Goal: Task Accomplishment & Management: Complete application form

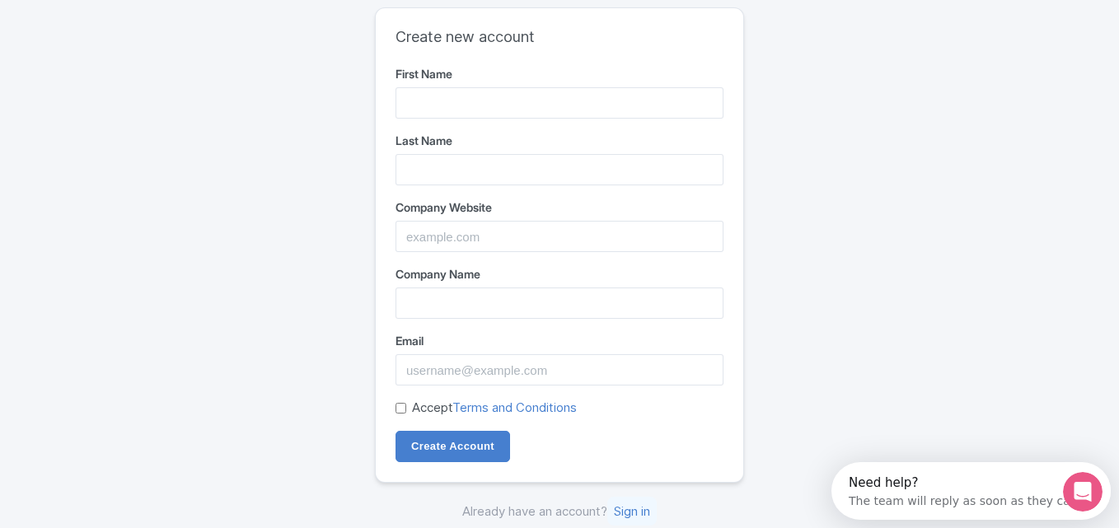
click at [489, 104] on input "First Name" at bounding box center [560, 102] width 328 height 31
type input "m"
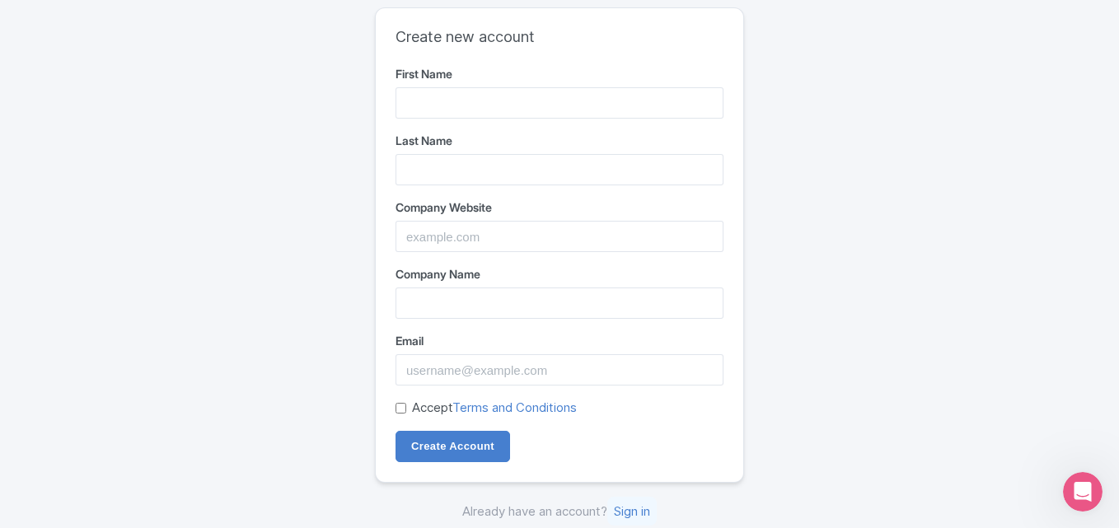
type input "m"
type input "Mustapha"
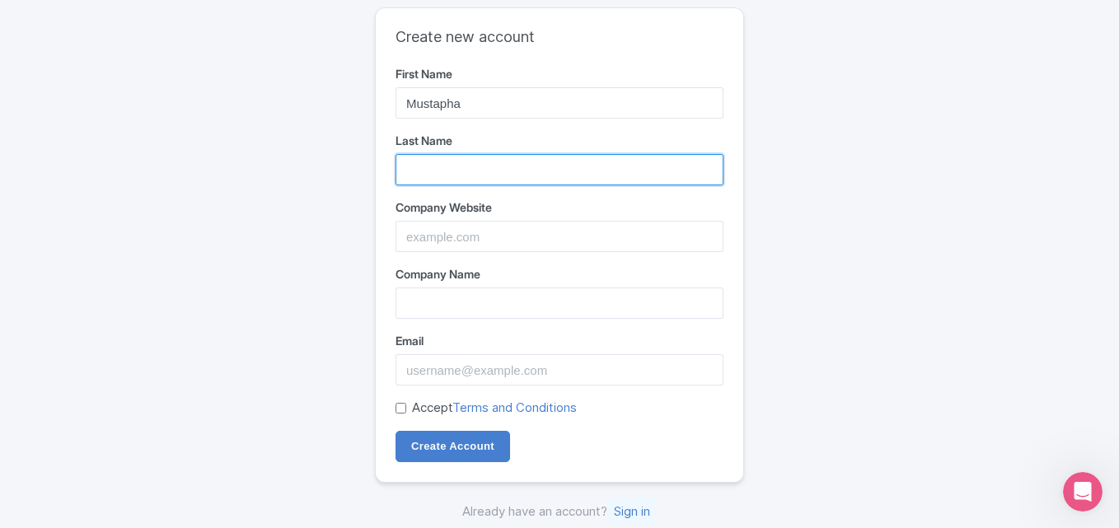
click at [449, 162] on input "Last Name" at bounding box center [560, 169] width 328 height 31
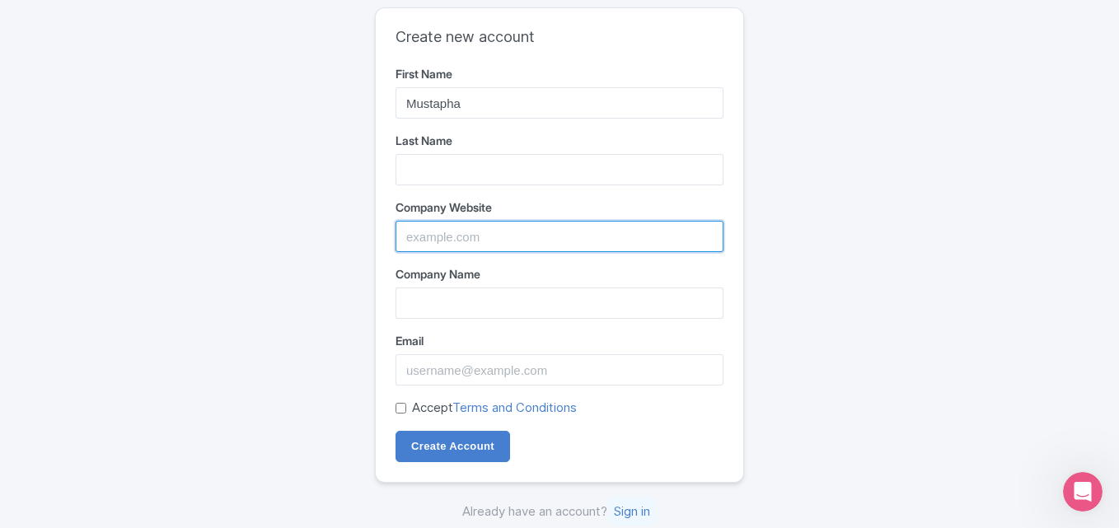
click at [446, 224] on input "Company Website" at bounding box center [560, 236] width 328 height 31
paste input "https://saharaserenity.com/"
type input "https://saharaserenity.com/"
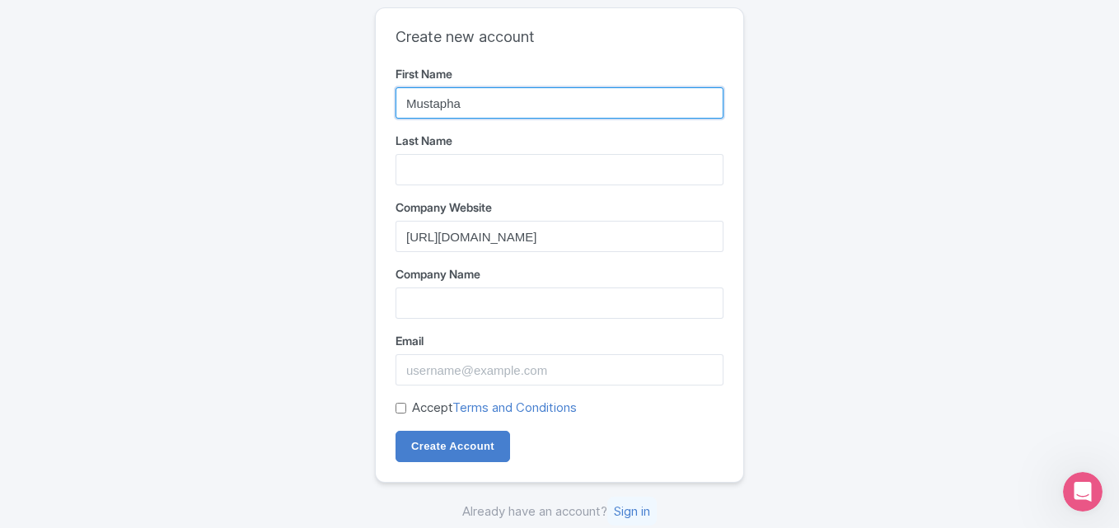
click at [474, 91] on input "Mustapha" at bounding box center [560, 102] width 328 height 31
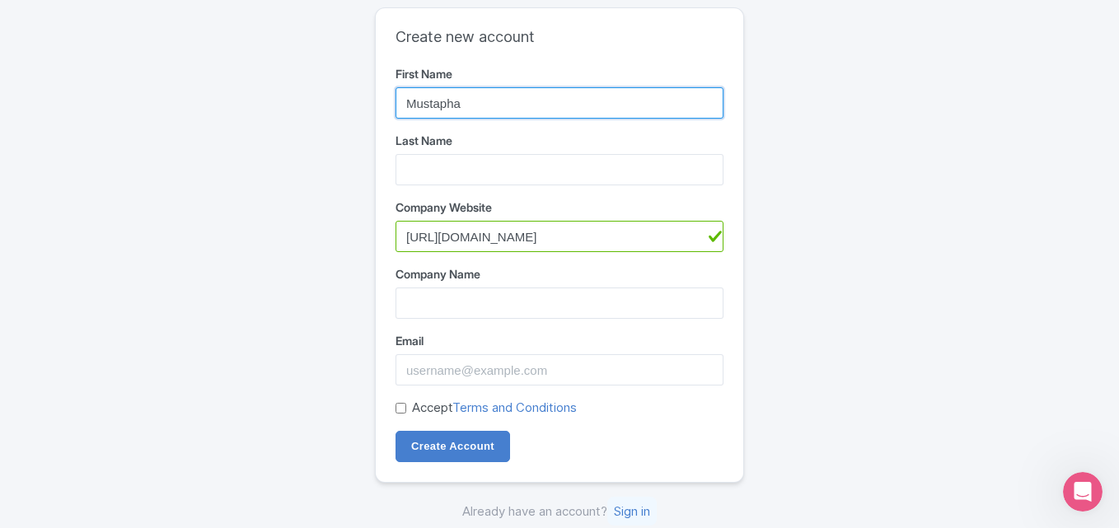
click at [474, 91] on input "Mustapha" at bounding box center [560, 102] width 328 height 31
type input "Sahara"
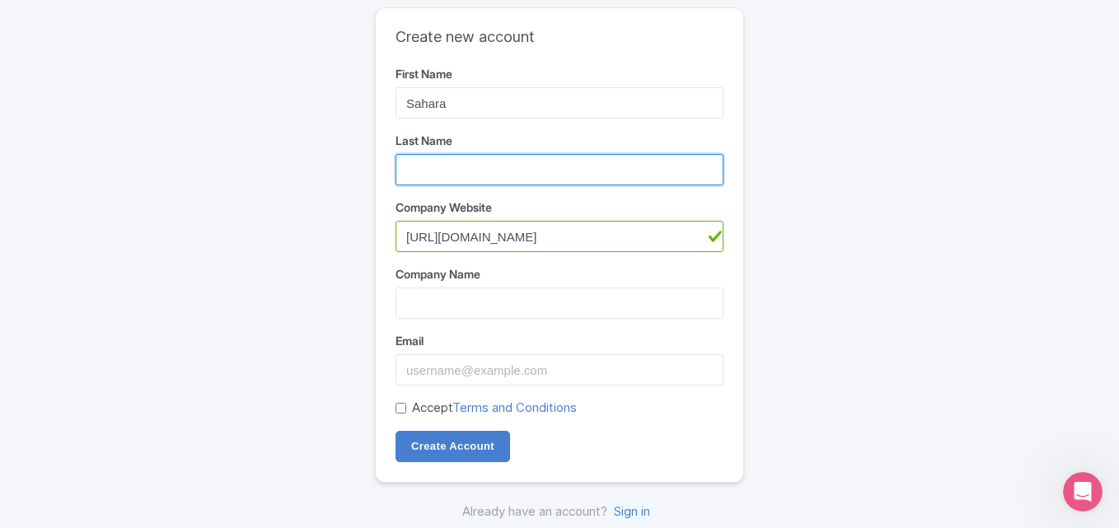
click at [447, 168] on input "Last Name" at bounding box center [560, 169] width 328 height 31
type input "Serenity Tours"
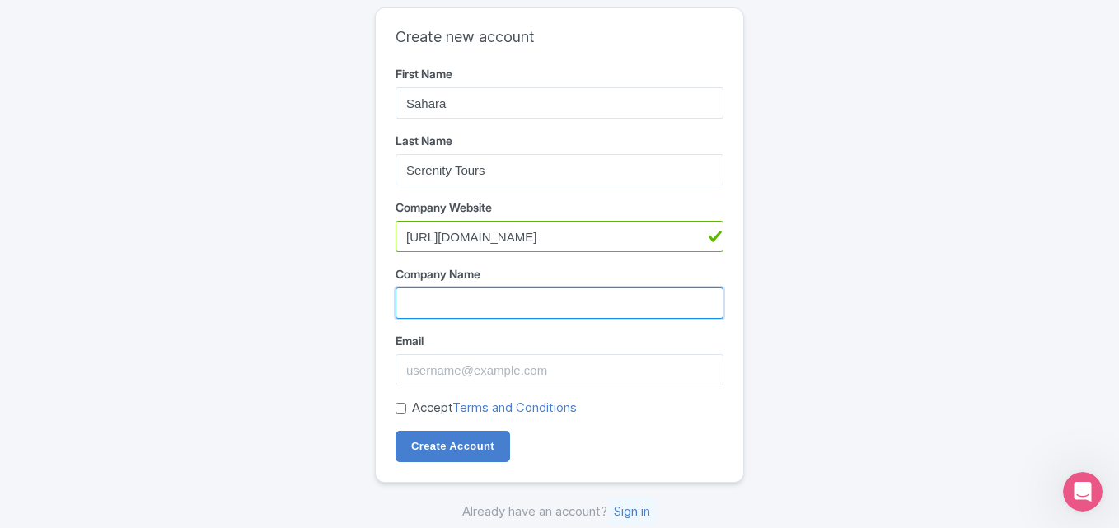
click at [436, 305] on input "Company Name" at bounding box center [560, 303] width 328 height 31
type input "Sahara Serenity Tours"
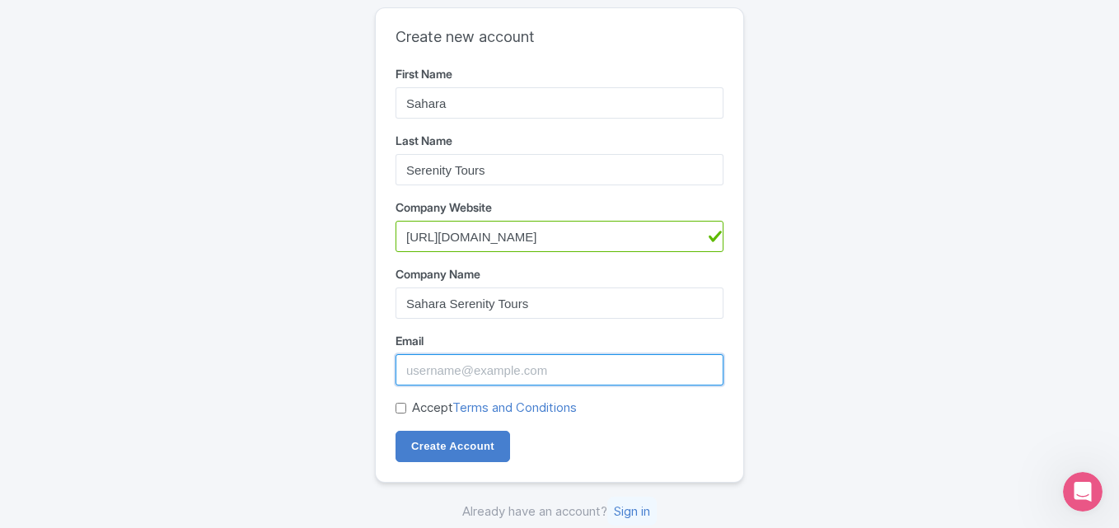
click at [451, 360] on input "Email" at bounding box center [560, 369] width 328 height 31
type input "S"
type input "saharaserenitytours@gmail.com"
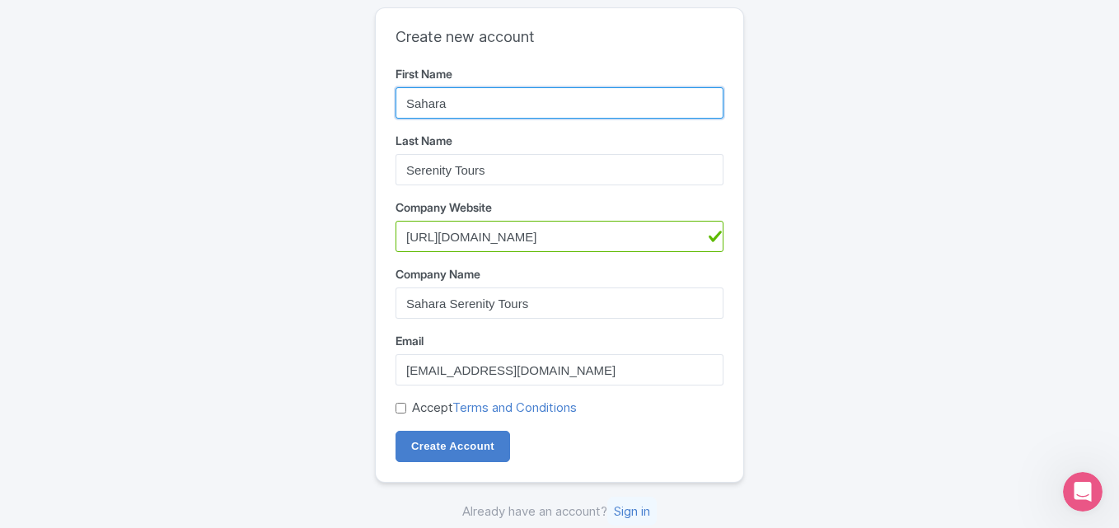
click at [487, 102] on input "Sahara" at bounding box center [560, 102] width 328 height 31
type input "Mustaha"
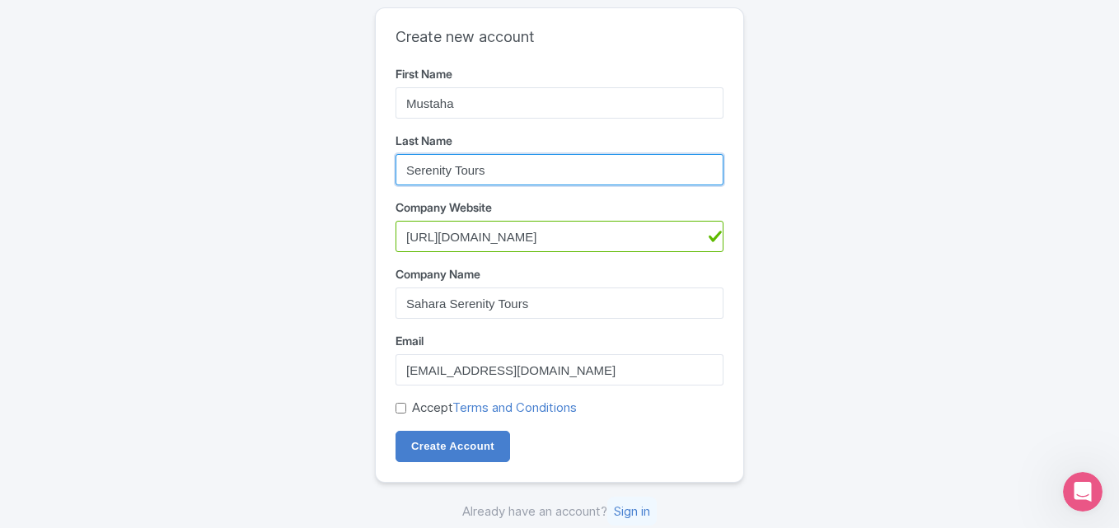
click at [488, 170] on input "Serenity Tours" at bounding box center [560, 169] width 328 height 31
type input "t"
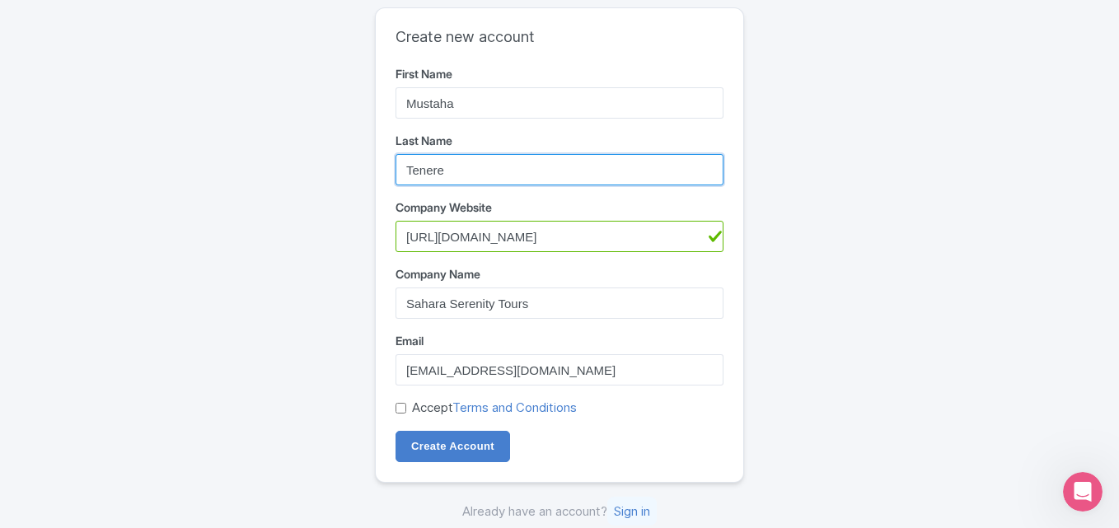
type input "Tenere"
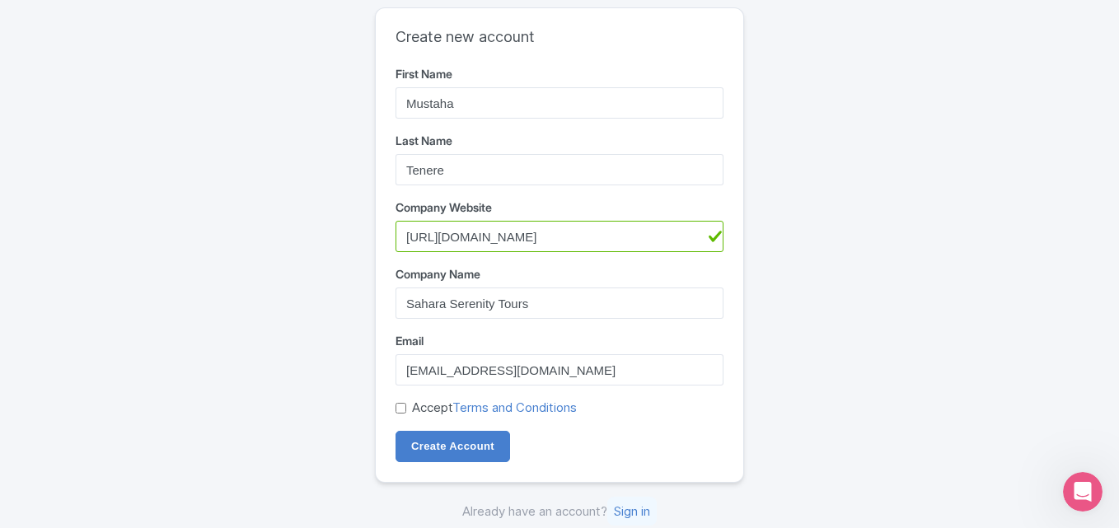
click at [398, 406] on input "Accept Terms and Conditions" at bounding box center [401, 408] width 11 height 11
checkbox input "true"
click at [437, 447] on input "Create Account" at bounding box center [453, 446] width 115 height 31
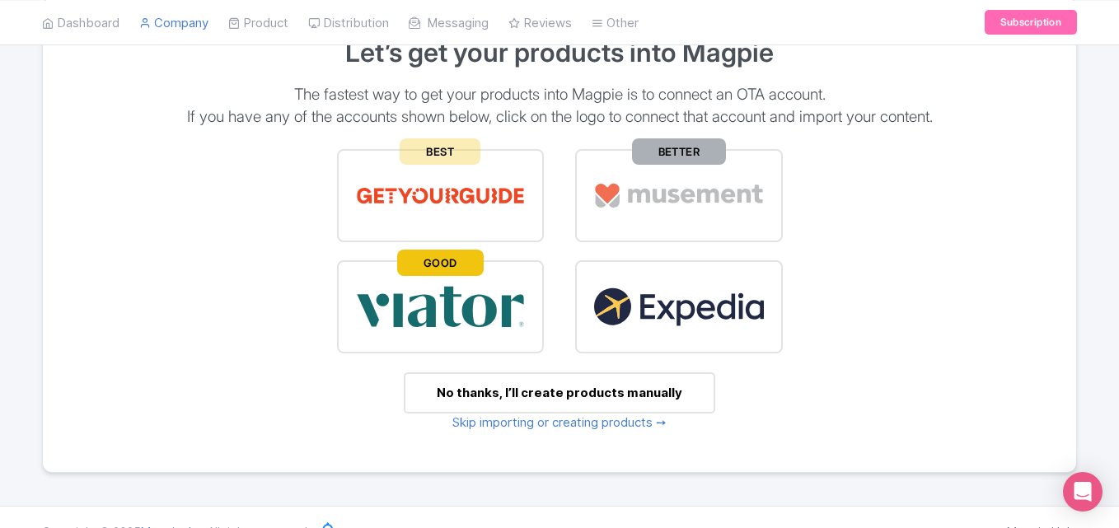
scroll to position [186, 0]
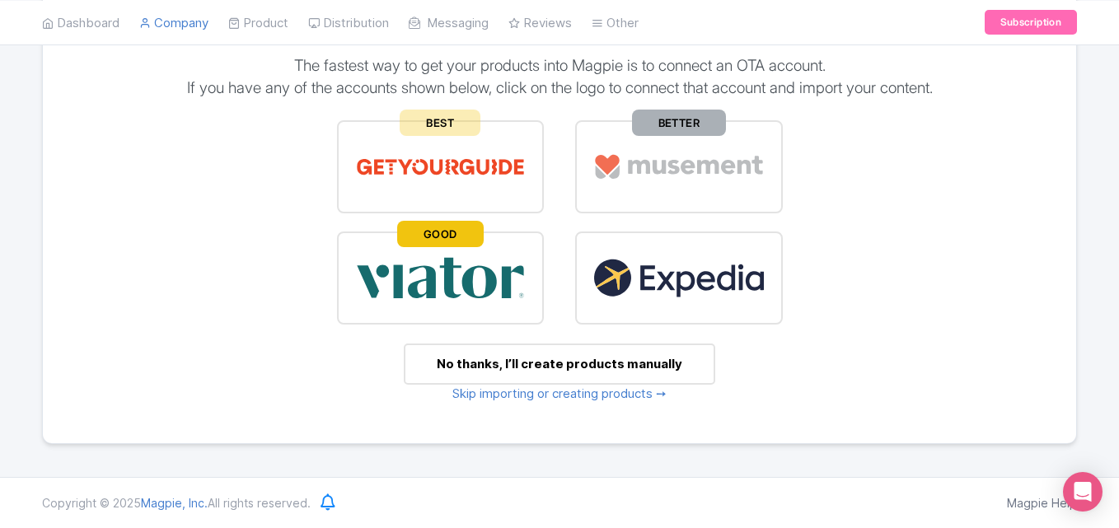
click at [547, 366] on div "No thanks, I’ll create products manually" at bounding box center [559, 365] width 311 height 42
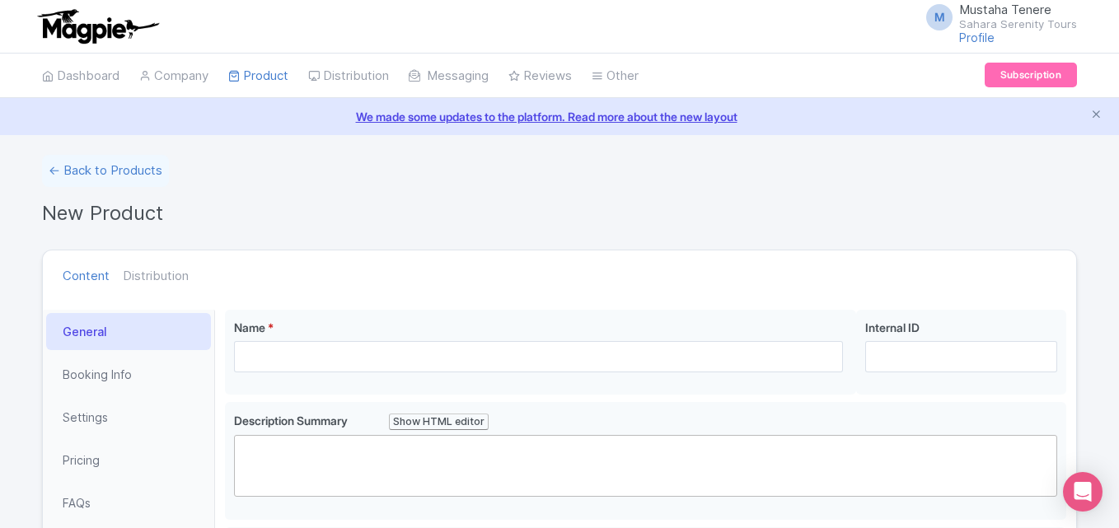
drag, startPoint x: 1117, startPoint y: 199, endPoint x: 1125, endPoint y: 274, distance: 76.2
click at [1118, 274] on html "M Mustaha Tenere Sahara Serenity Tours Profile Users Settings Sign out Dashboar…" at bounding box center [559, 264] width 1119 height 528
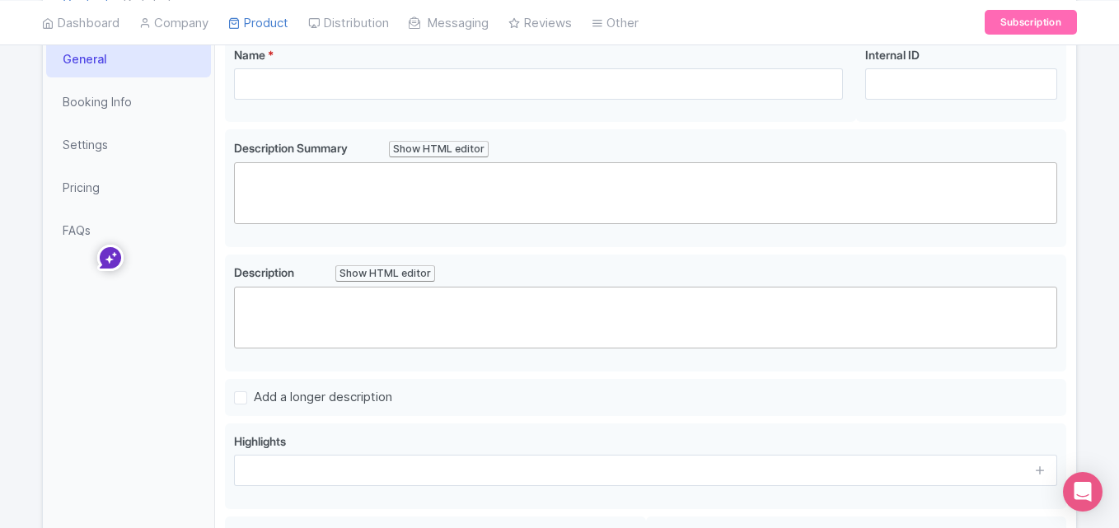
scroll to position [274, 0]
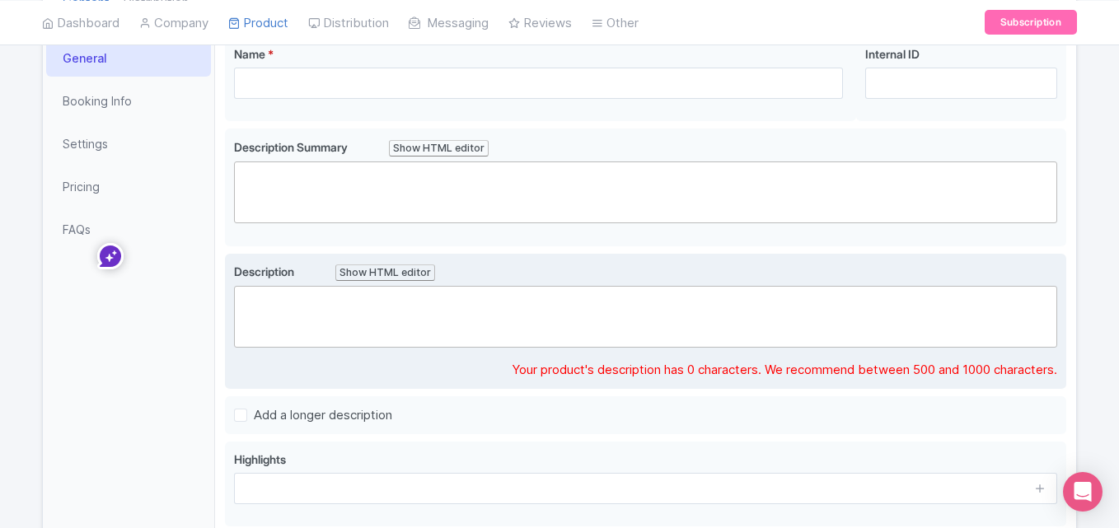
click at [628, 326] on trix-editor at bounding box center [645, 317] width 823 height 62
type trix-editor "<div>h</div>"
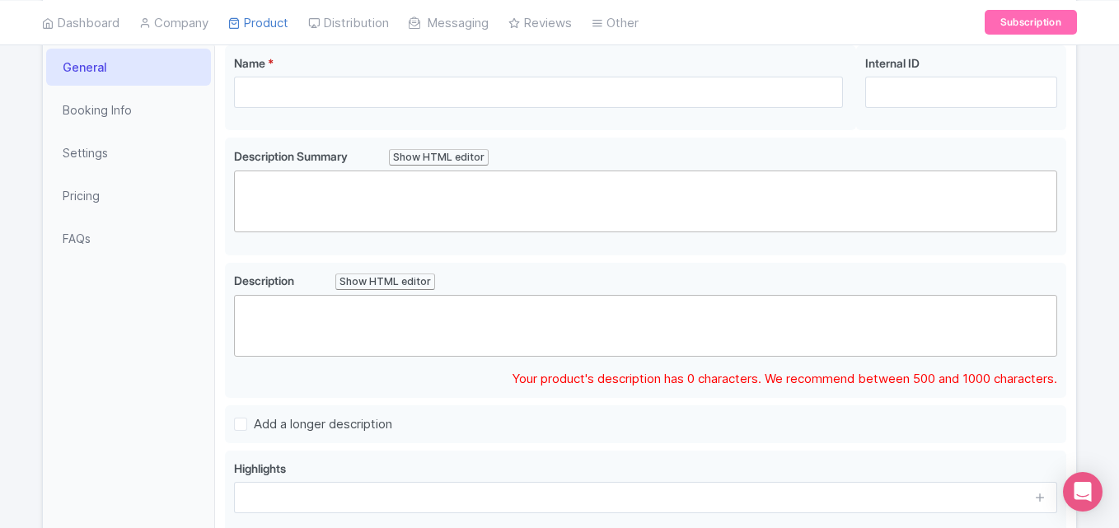
scroll to position [263, 0]
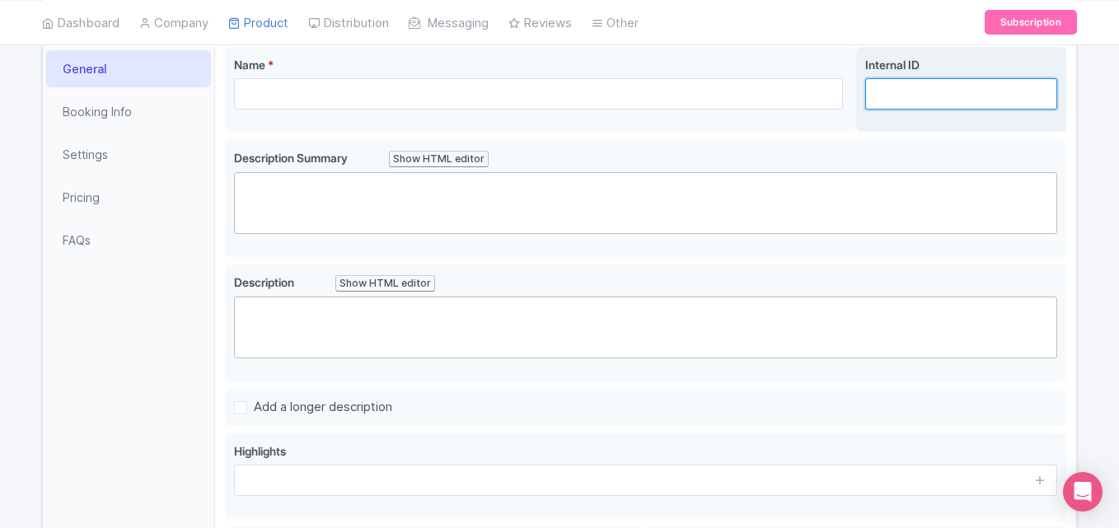
click at [893, 88] on input "Internal ID" at bounding box center [961, 93] width 192 height 31
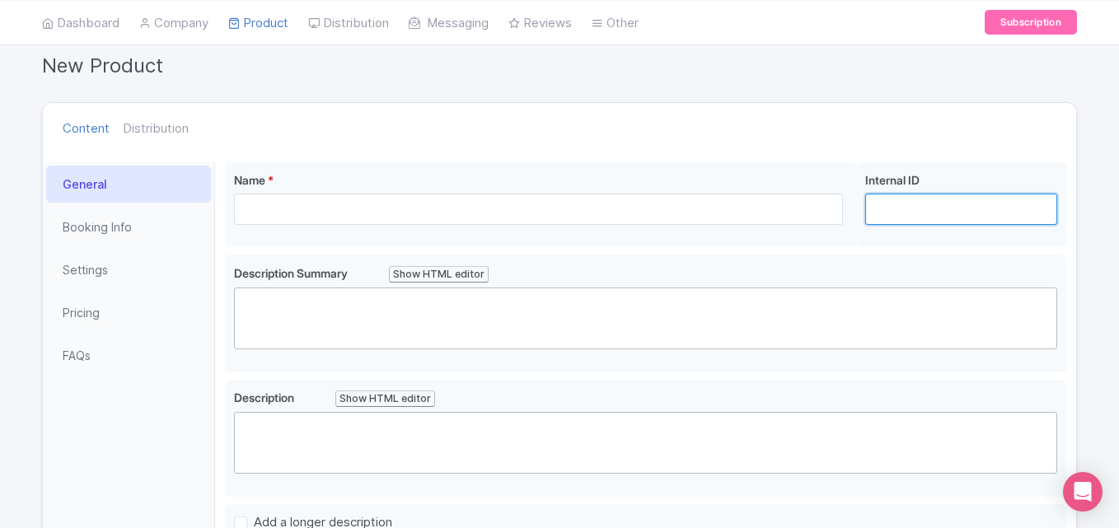
scroll to position [149, 0]
